Goal: Find specific page/section: Find specific page/section

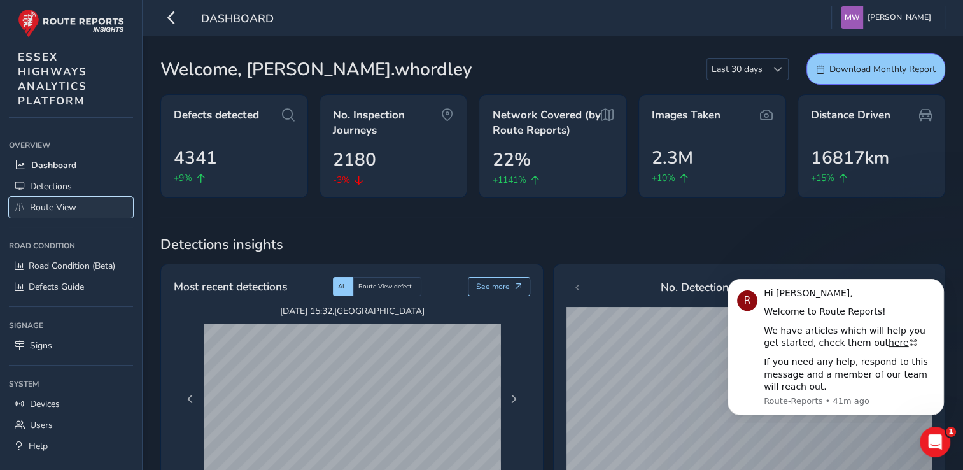
click at [54, 205] on span "Route View" at bounding box center [53, 207] width 46 height 12
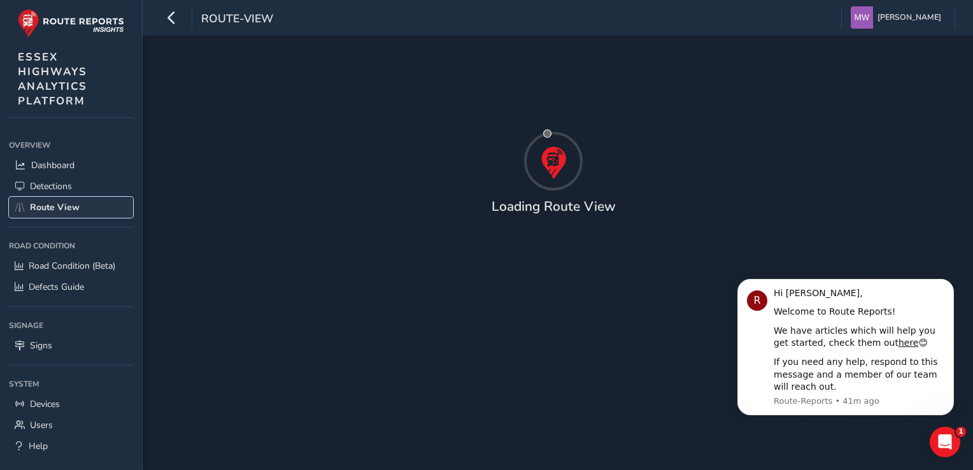
type input "[DATE] - [DATE]"
type input "00:00"
type input "23:59"
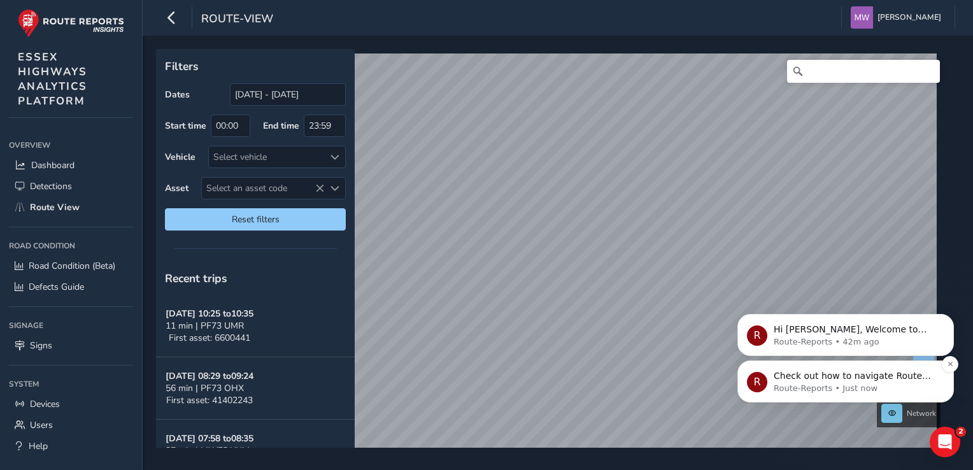
click at [865, 381] on p "Check out how to navigate Route View here!" at bounding box center [856, 376] width 164 height 13
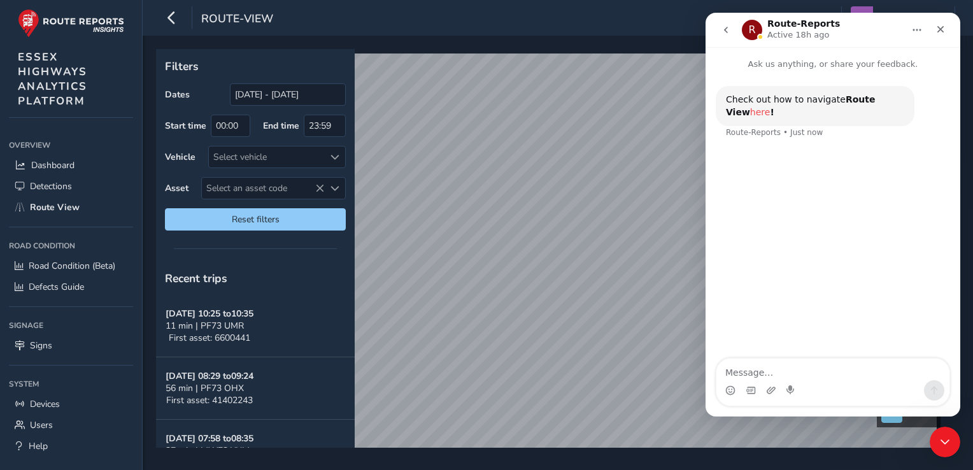
click at [770, 107] on link "here" at bounding box center [760, 112] width 20 height 10
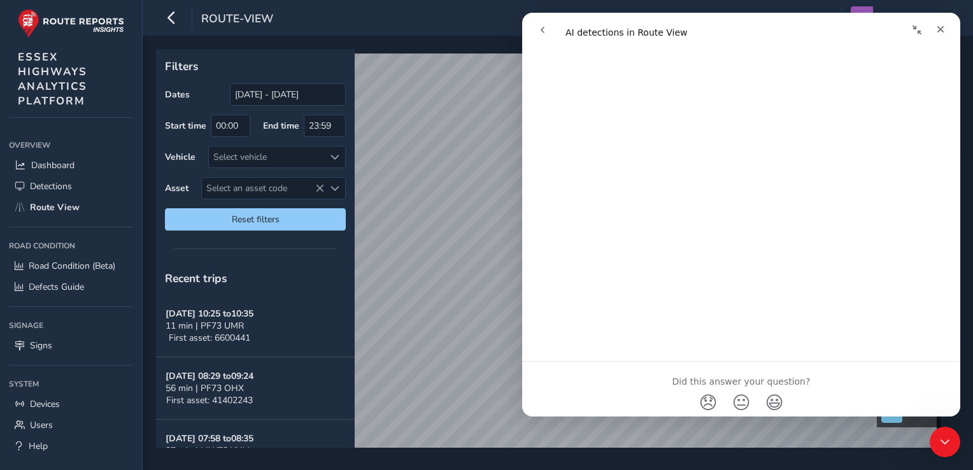
scroll to position [183, 0]
click at [942, 27] on icon "Close" at bounding box center [940, 29] width 7 height 7
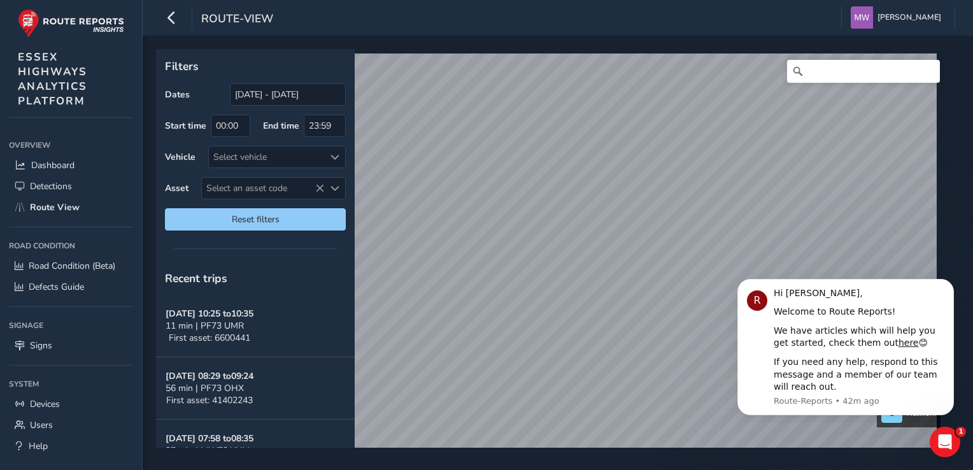
scroll to position [0, 0]
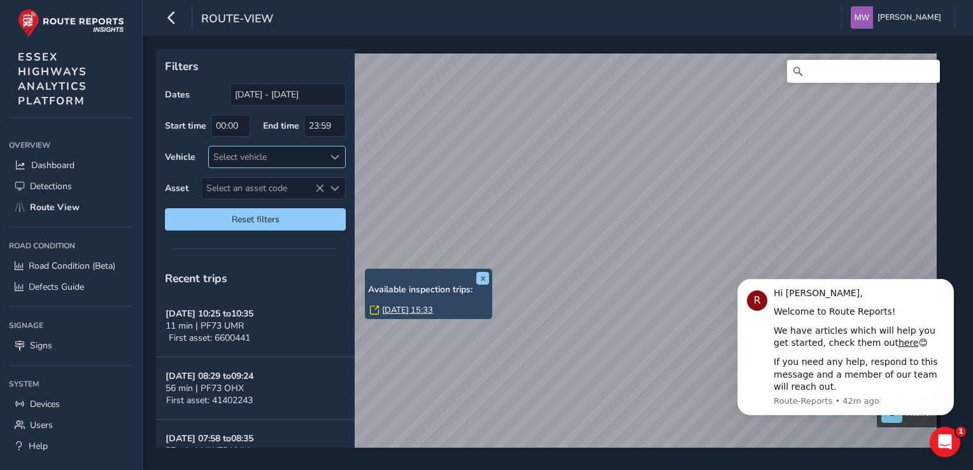
click at [339, 155] on div at bounding box center [334, 156] width 21 height 21
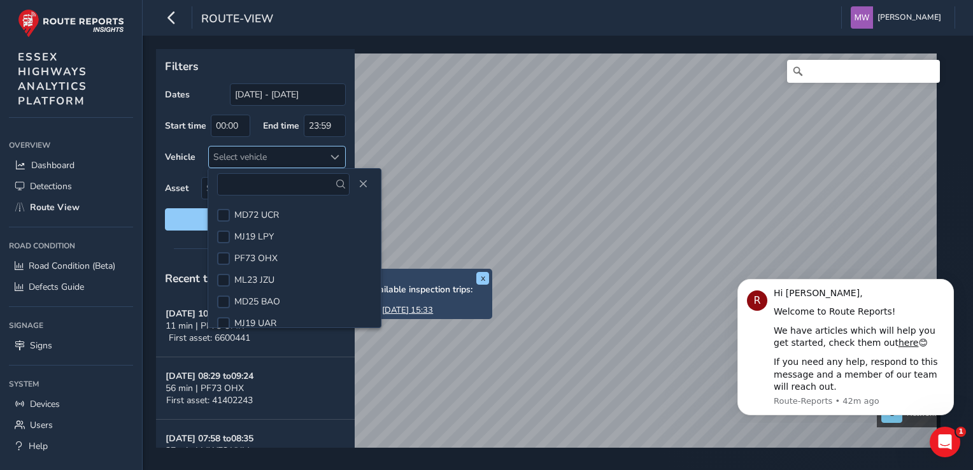
click at [338, 157] on span at bounding box center [334, 157] width 9 height 9
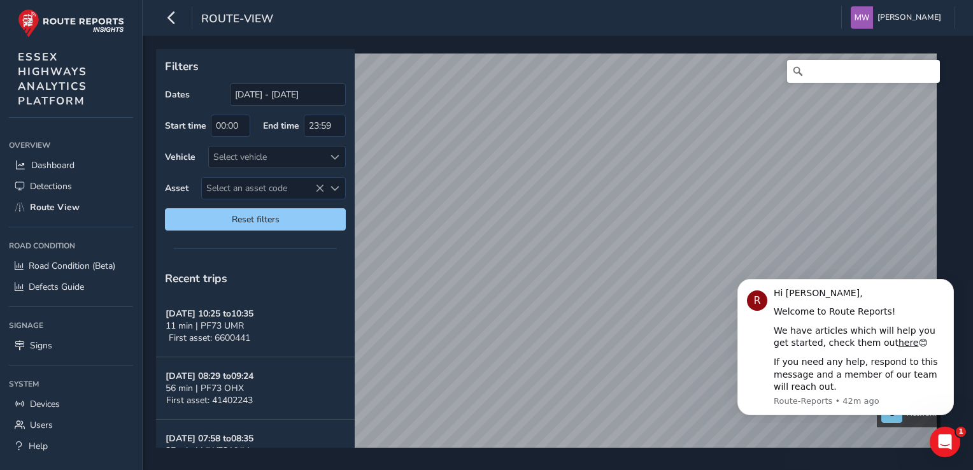
click at [353, 302] on div "Filters Dates [DATE] - [DATE] Start time 00:00 End time 23:59 Vehicle Select ve…" at bounding box center [553, 248] width 795 height 399
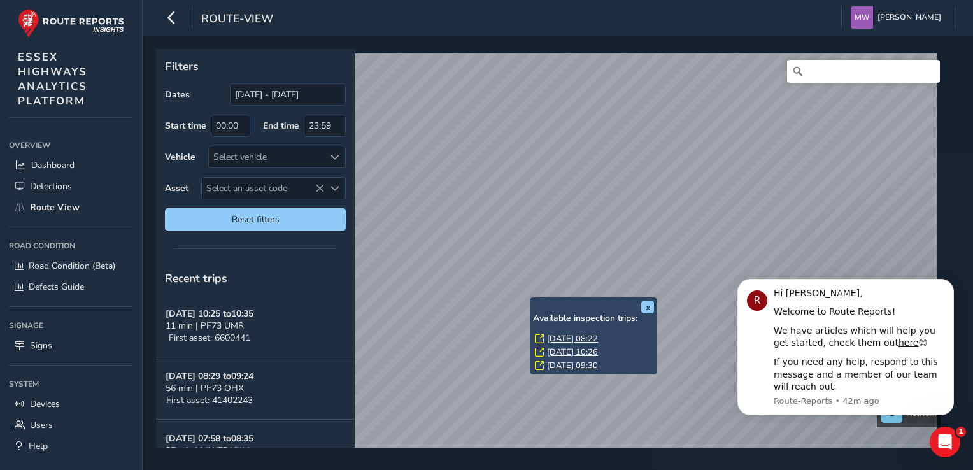
click at [293, 17] on div "route-view [PERSON_NAME] Colour Scheme: Dark Dim Light Logout" at bounding box center [558, 18] width 830 height 36
click at [817, 75] on input "Search" at bounding box center [863, 71] width 153 height 23
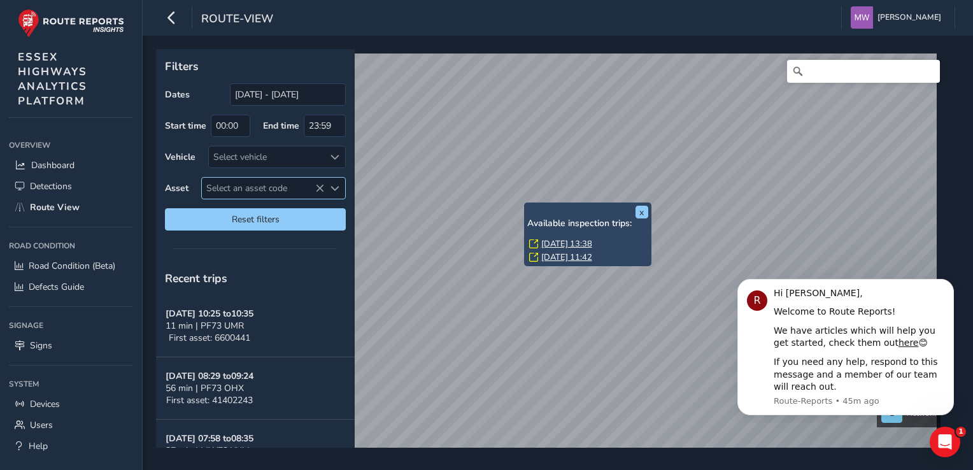
click at [334, 184] on span "Select an asset code" at bounding box center [334, 188] width 9 height 9
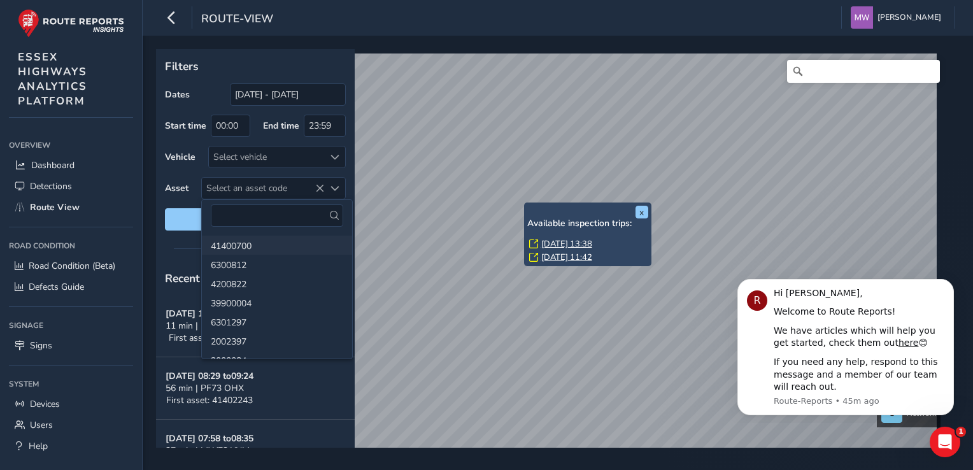
click at [246, 245] on li "41400700" at bounding box center [277, 245] width 150 height 19
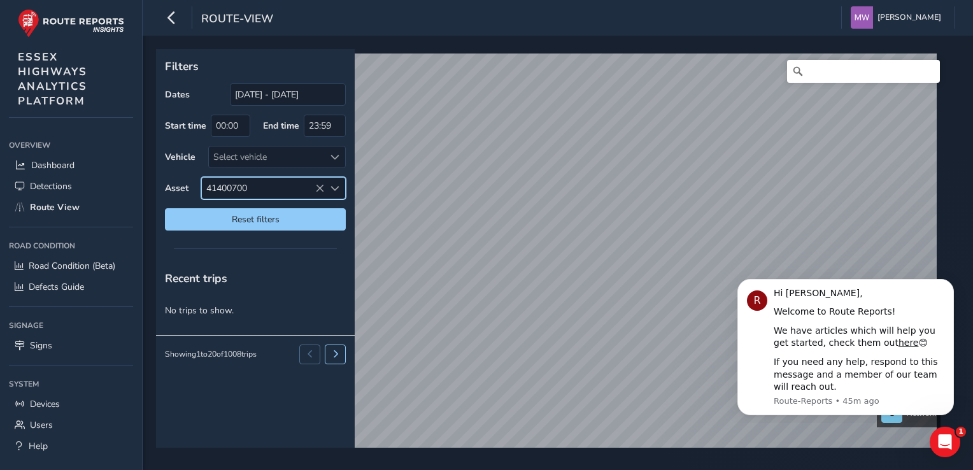
click at [335, 185] on span "Select an asset code" at bounding box center [334, 188] width 9 height 9
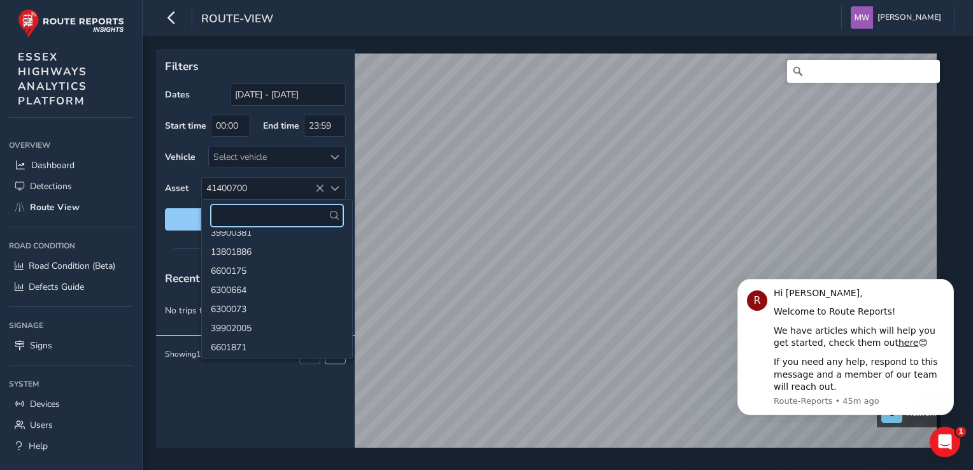
scroll to position [573, 0]
click at [223, 299] on li "6300073" at bounding box center [277, 302] width 150 height 19
